Goal: Information Seeking & Learning: Learn about a topic

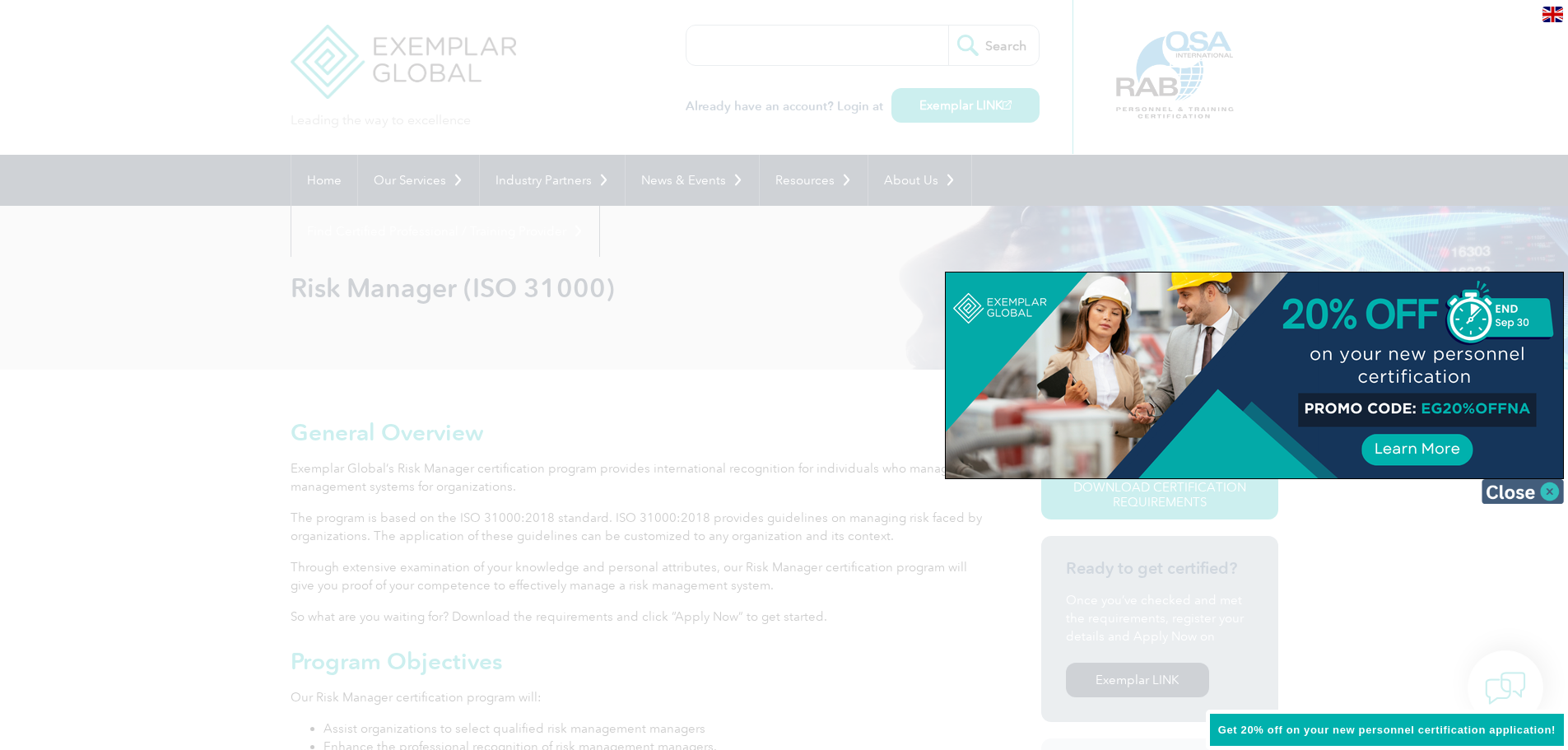
click at [1539, 489] on img at bounding box center [1522, 491] width 82 height 25
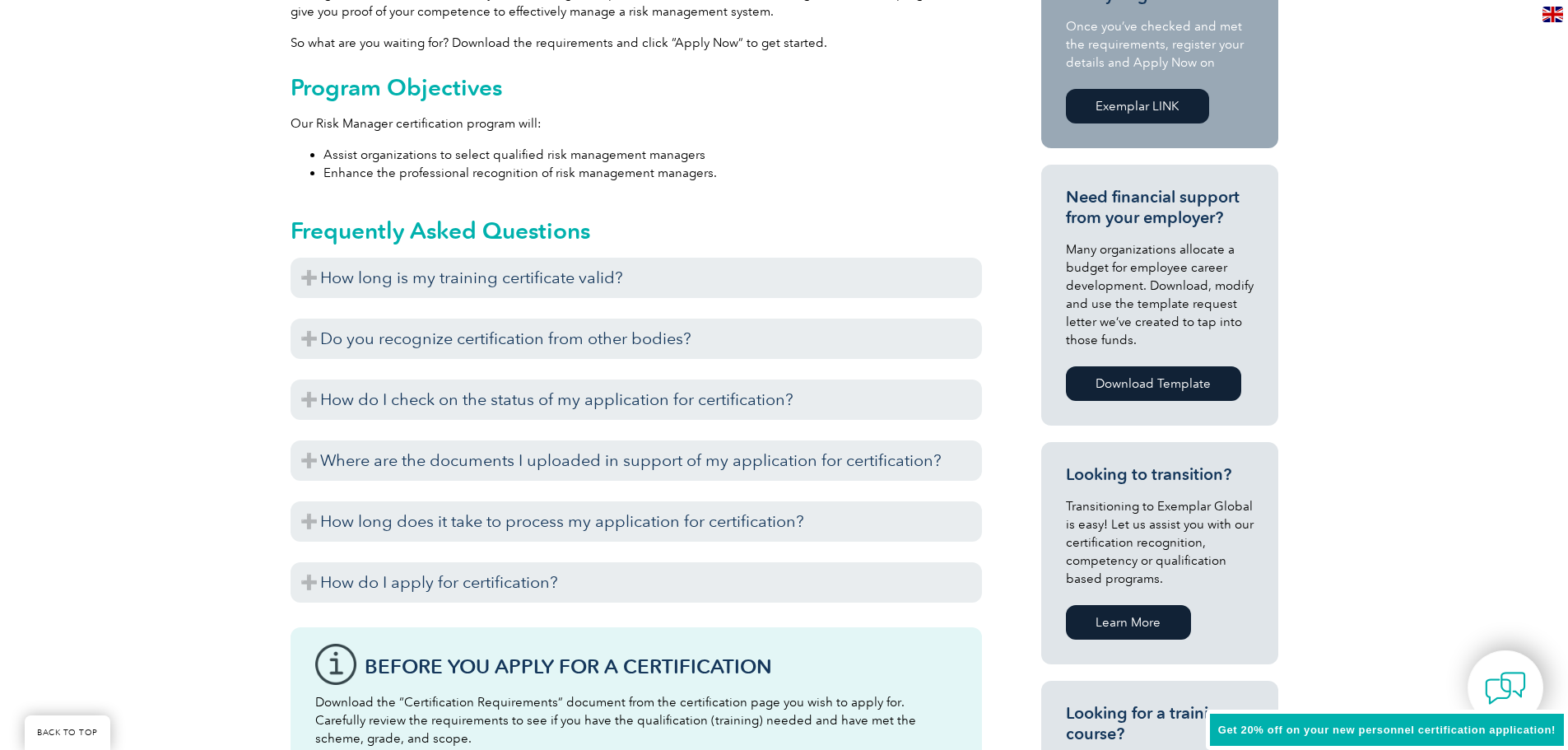
scroll to position [576, 0]
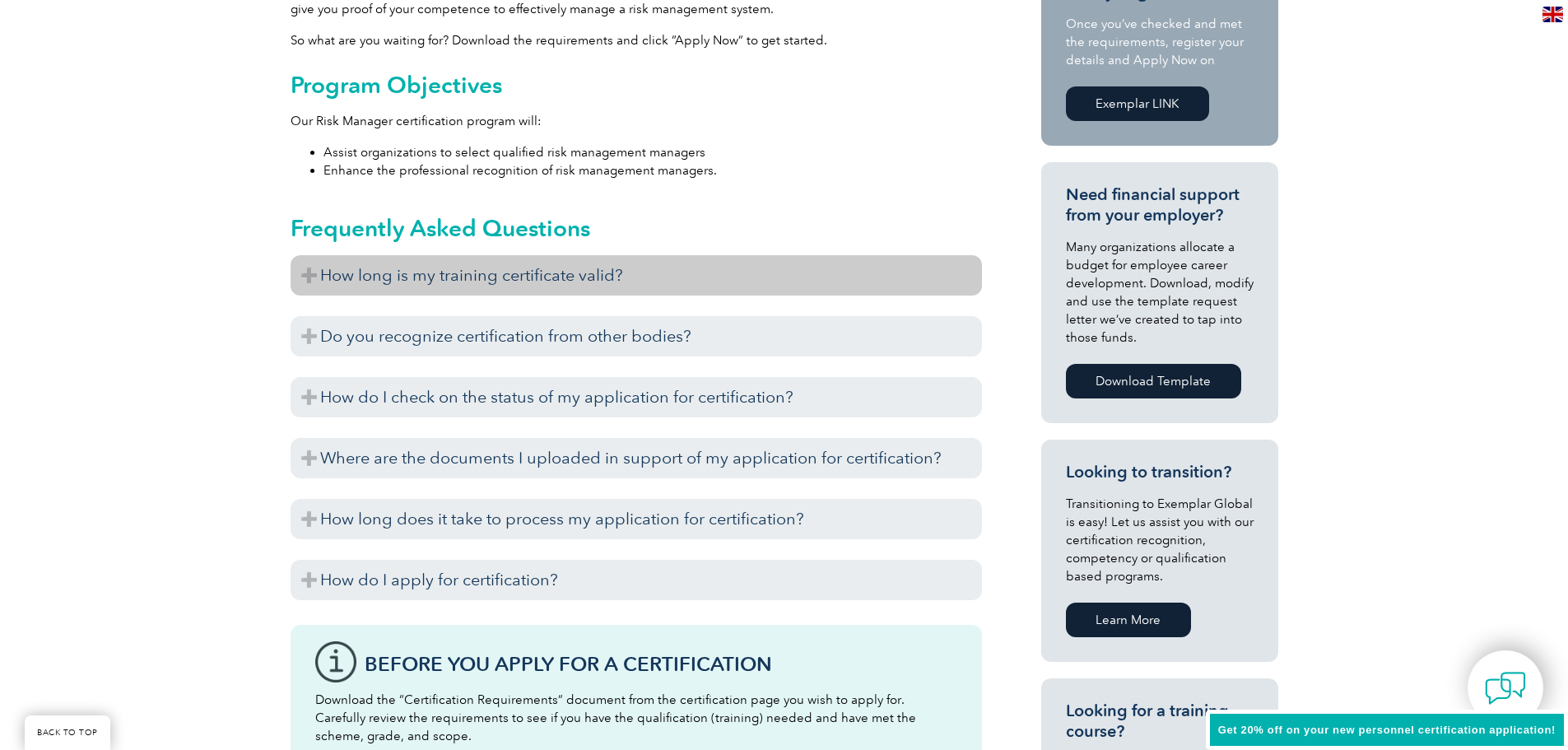
click at [306, 285] on h3 "How long is my training certificate valid?" at bounding box center [636, 275] width 692 height 41
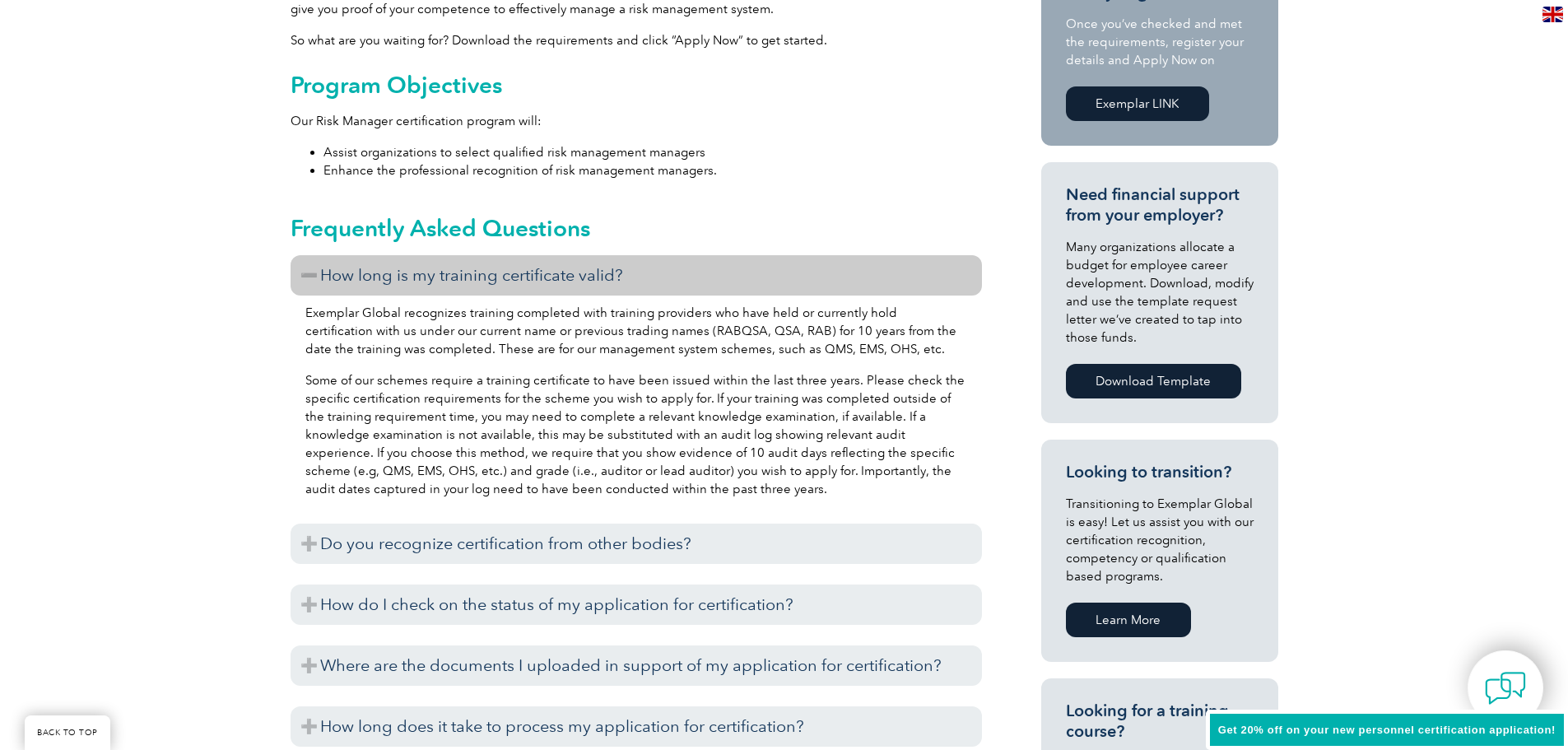
click at [349, 281] on h3 "How long is my training certificate valid?" at bounding box center [636, 275] width 692 height 41
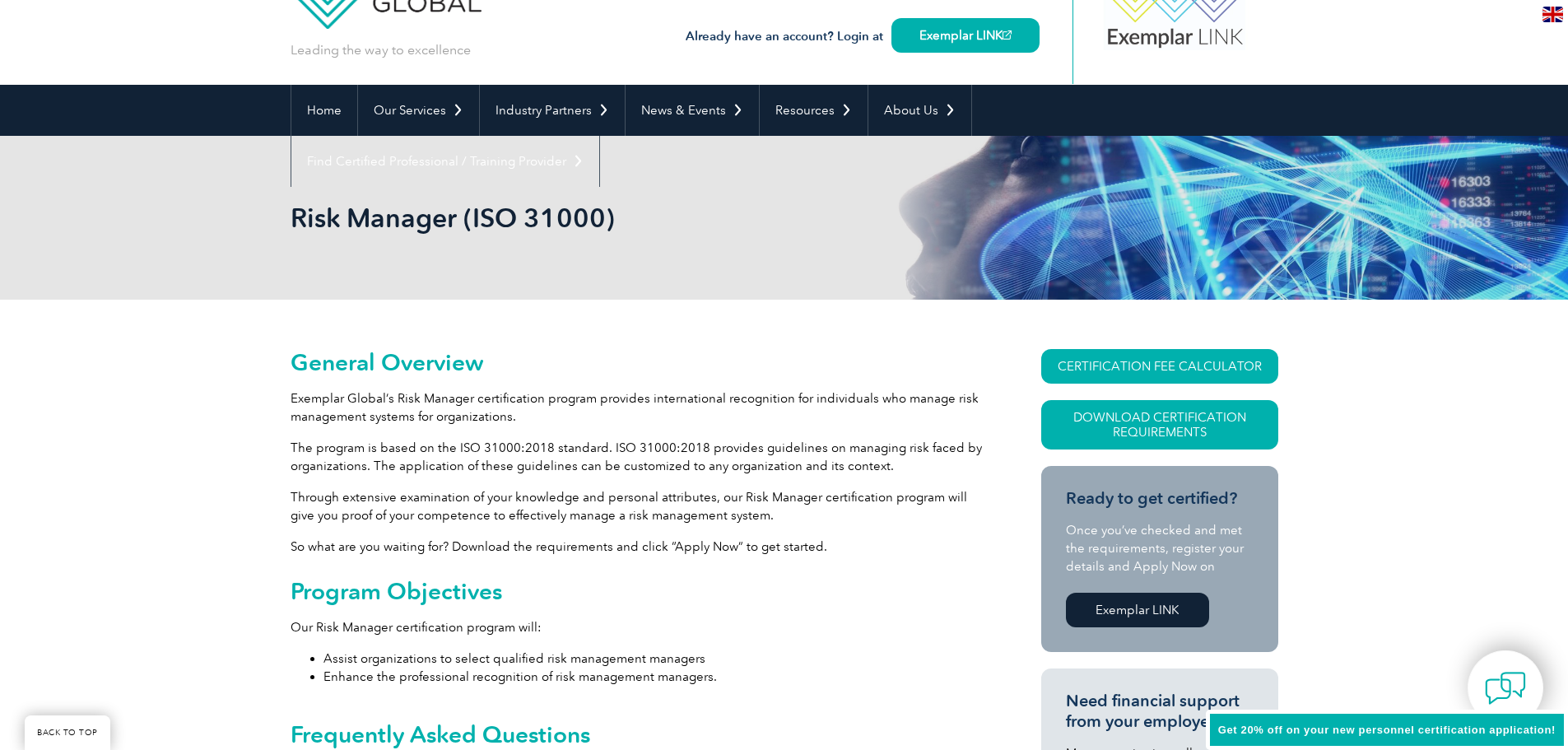
scroll to position [0, 0]
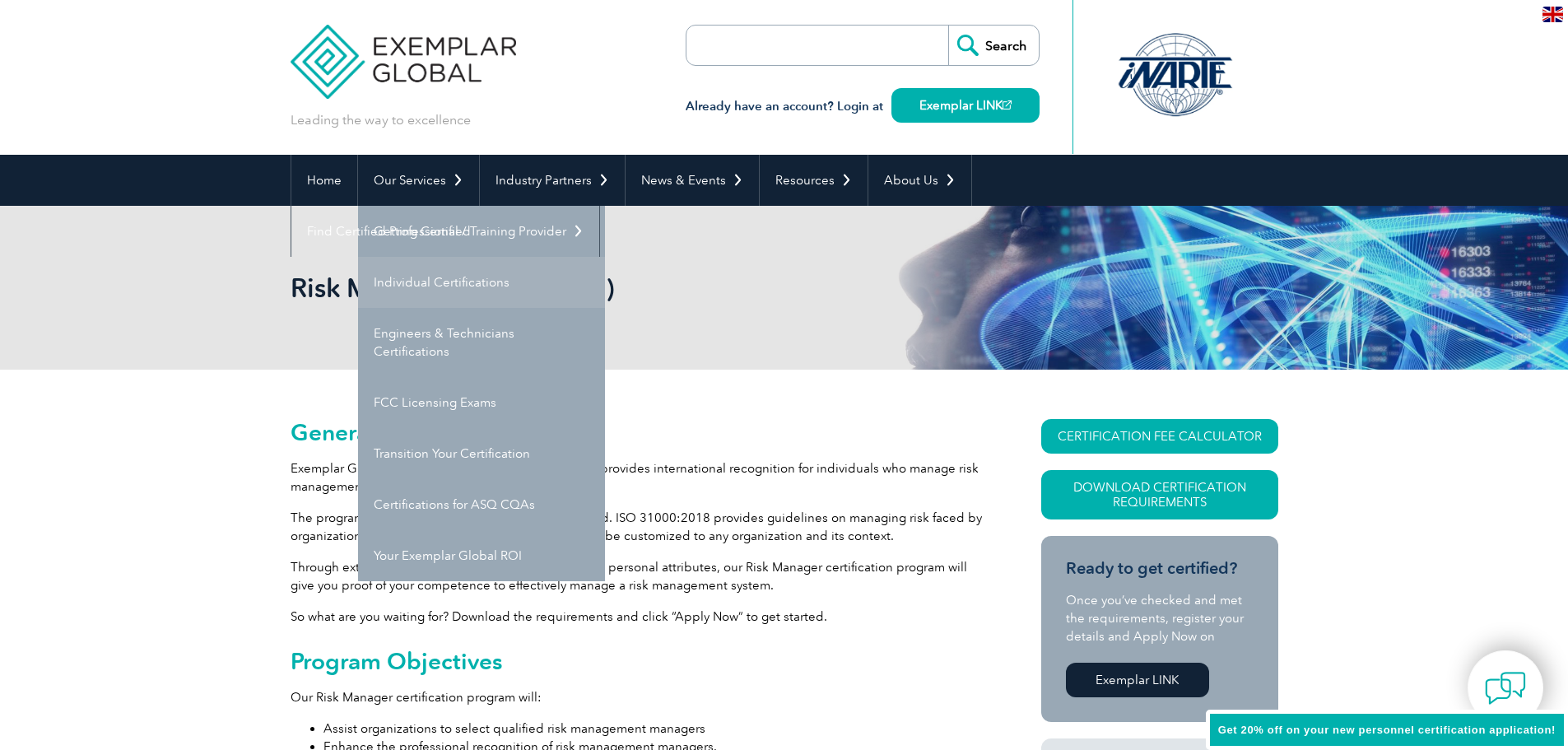
click at [436, 284] on link "Individual Certifications" at bounding box center [481, 282] width 247 height 51
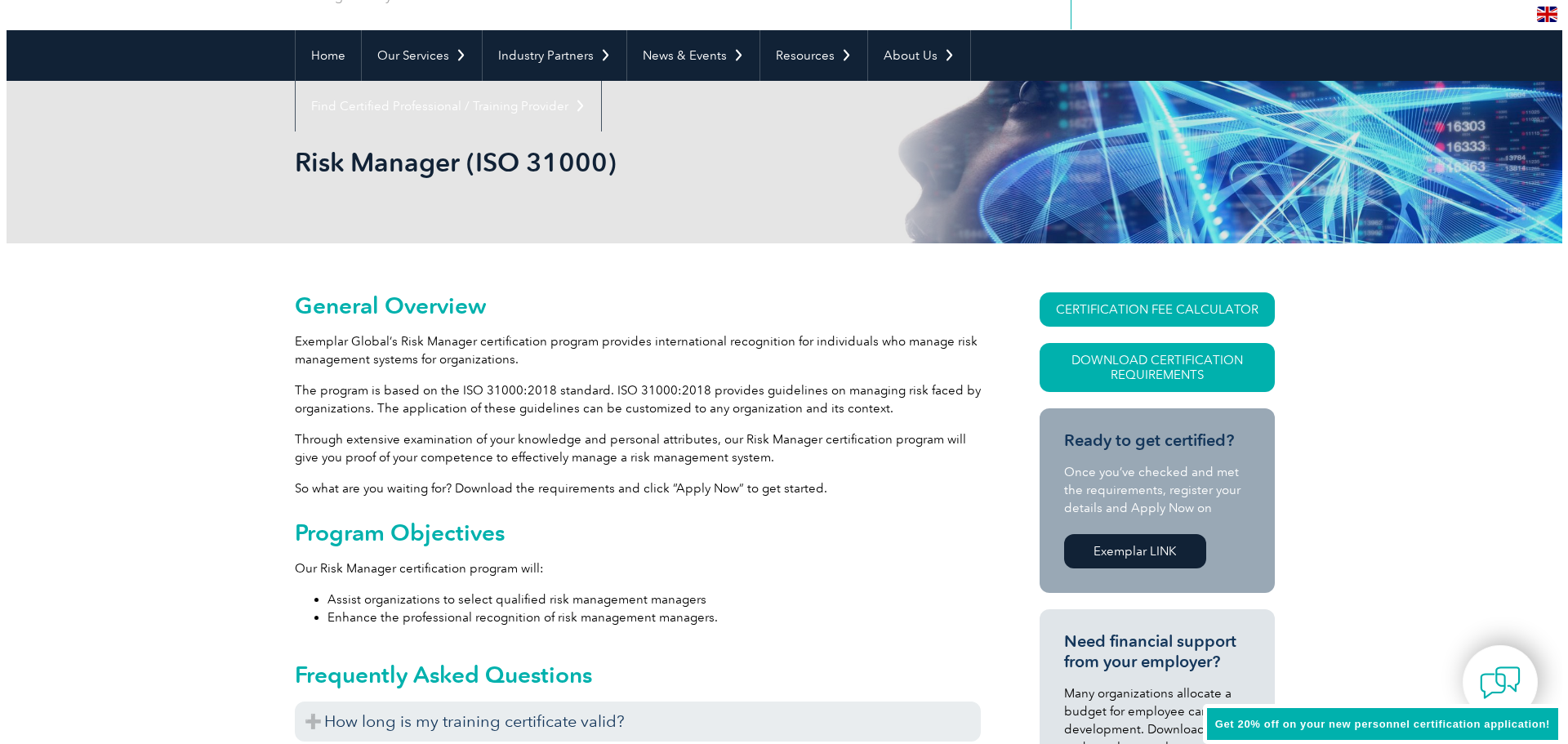
scroll to position [163, 0]
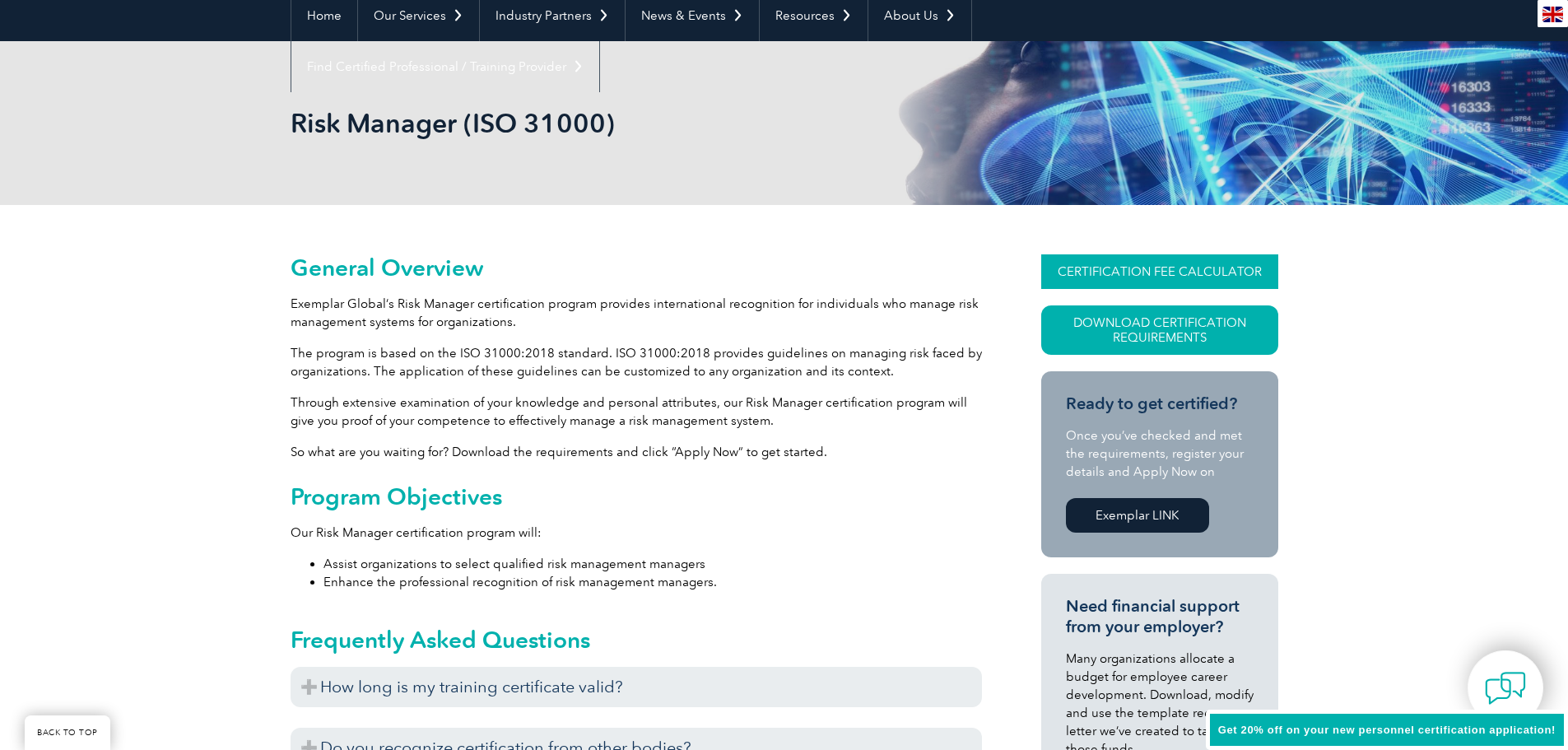
click at [1182, 268] on link "CERTIFICATION FEE CALCULATOR" at bounding box center [1159, 271] width 237 height 34
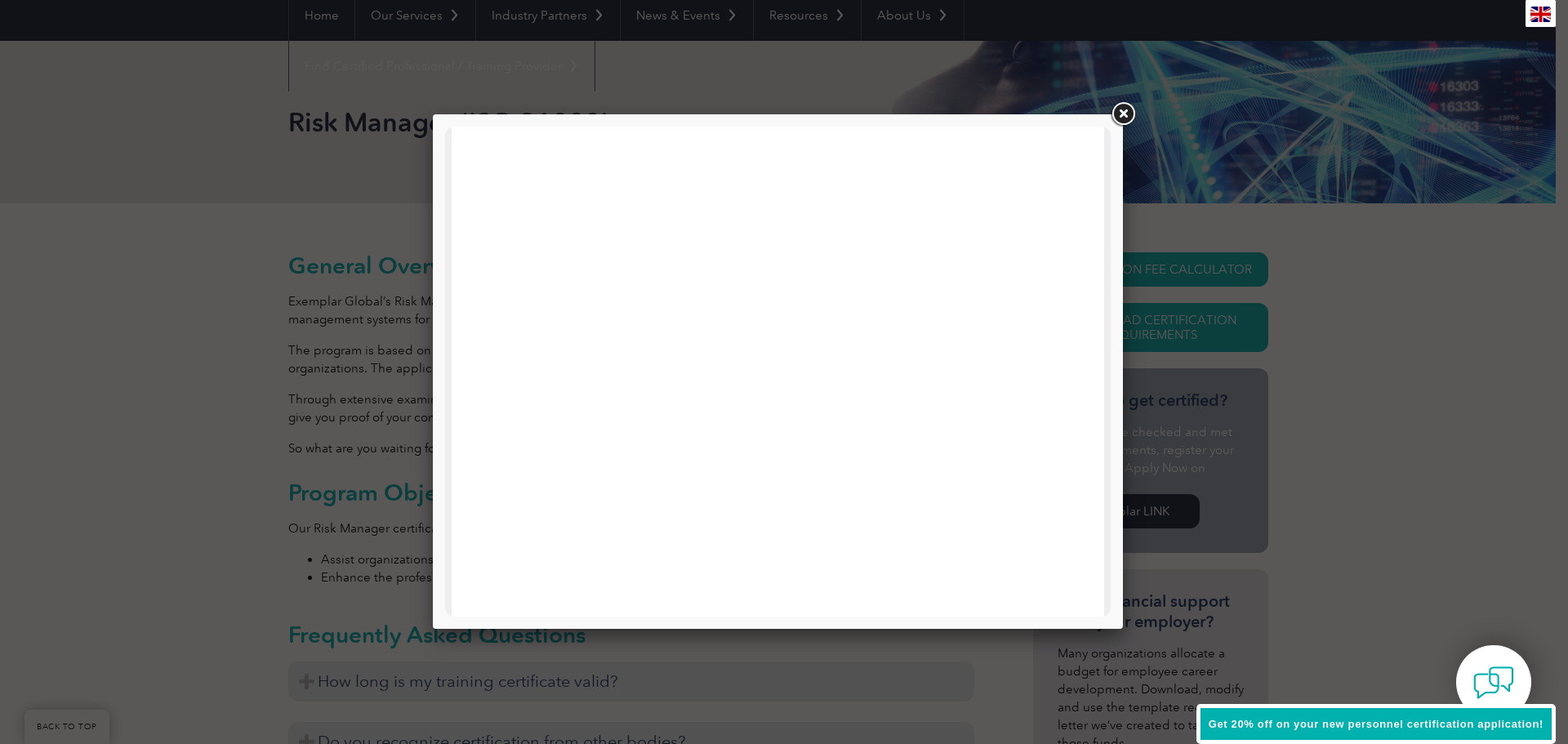
scroll to position [3, 0]
drag, startPoint x: 1106, startPoint y: 439, endPoint x: 1556, endPoint y: 284, distance: 475.9
click at [1111, 158] on div at bounding box center [777, 371] width 690 height 514
click at [1122, 104] on link at bounding box center [1123, 115] width 29 height 29
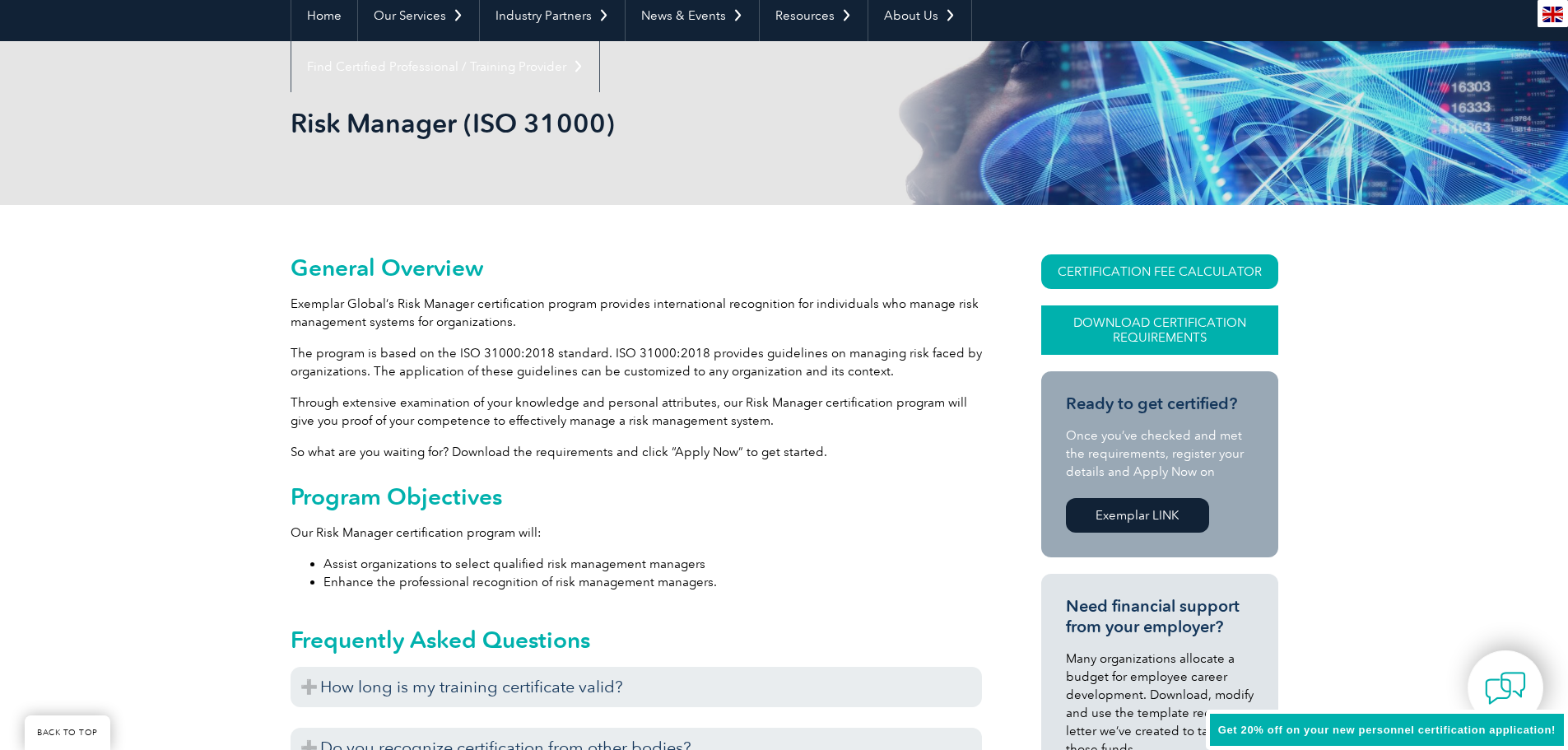
click at [1216, 308] on link "Download Certification Requirements" at bounding box center [1159, 330] width 237 height 49
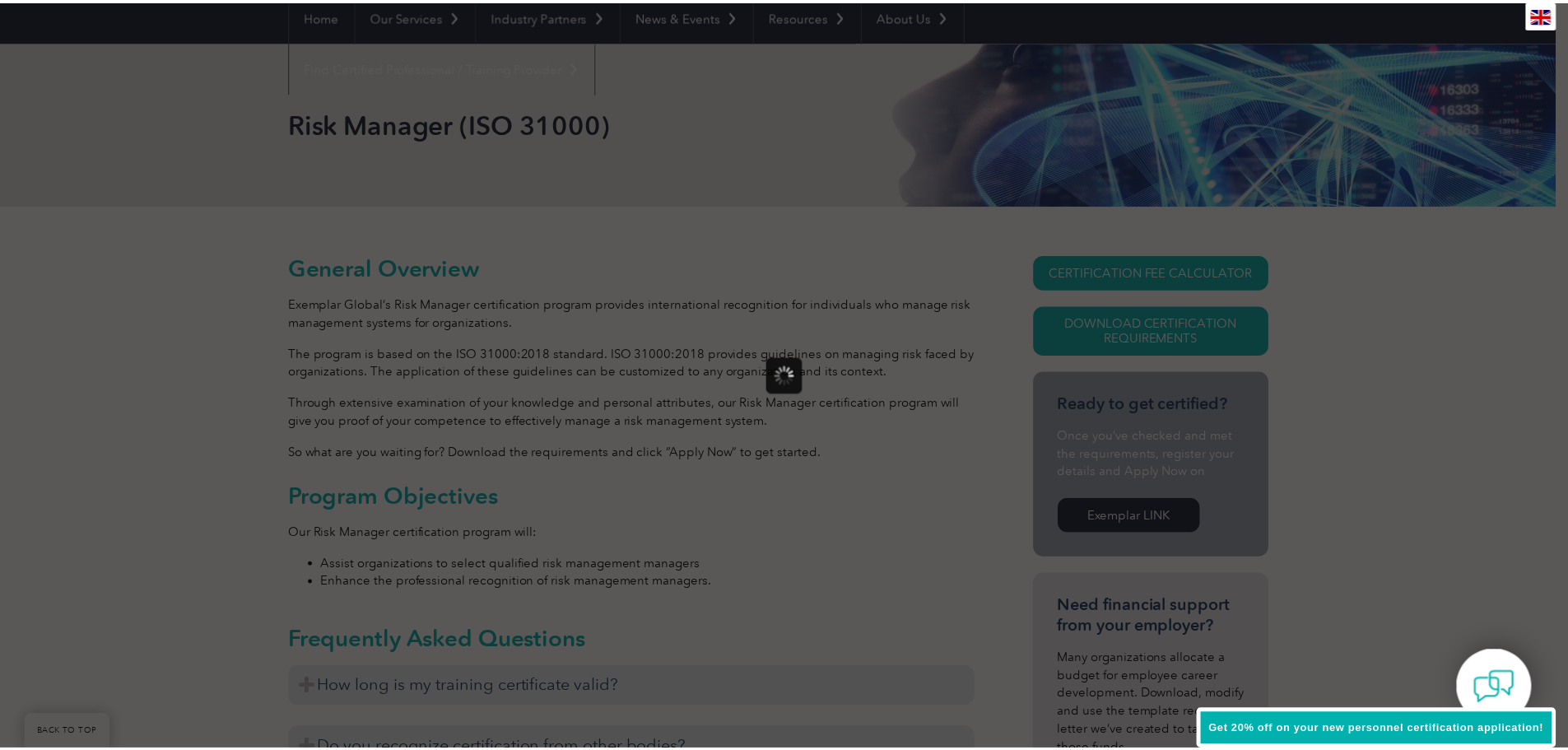
scroll to position [0, 0]
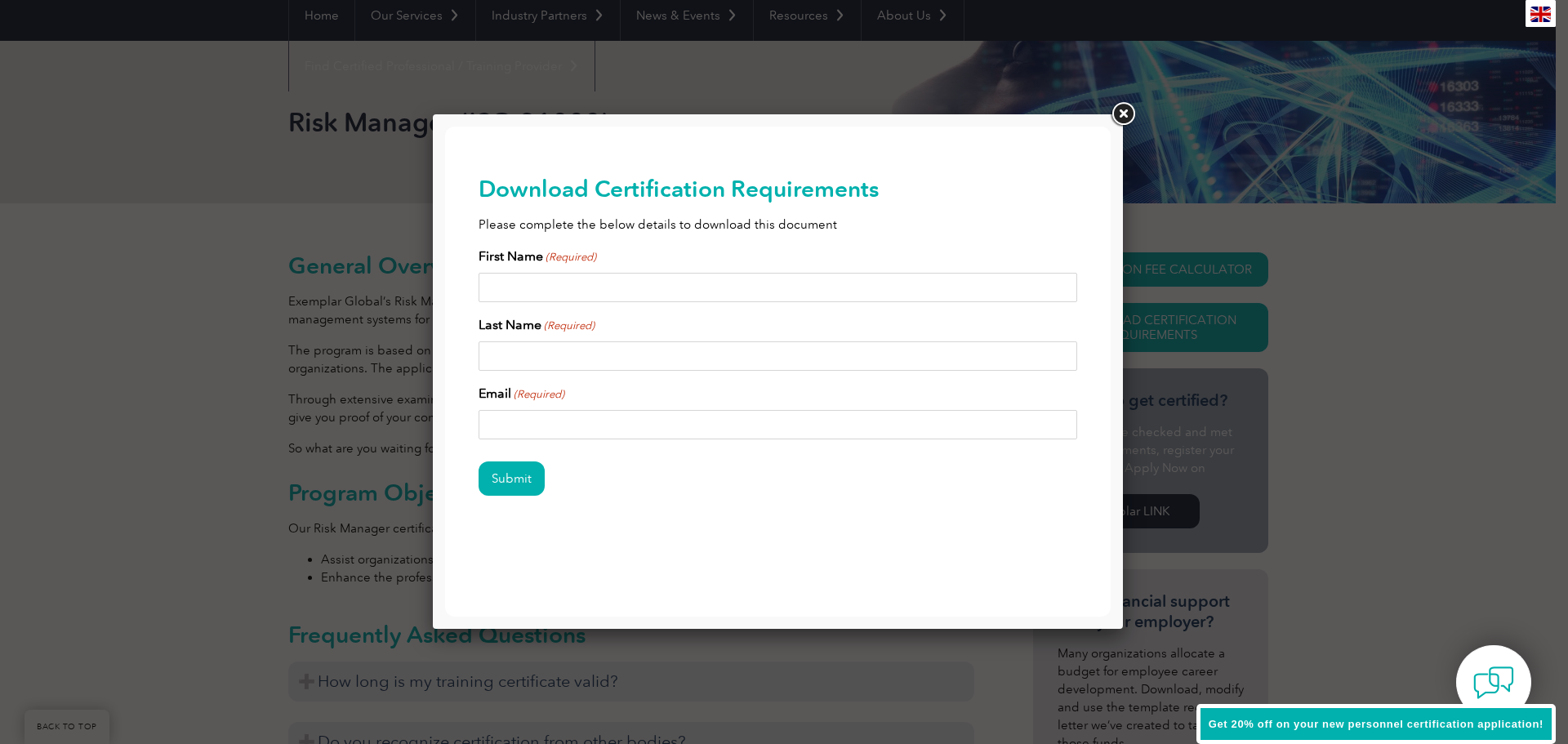
click at [1124, 112] on link at bounding box center [1123, 115] width 29 height 29
